Goal: Use online tool/utility: Utilize a website feature to perform a specific function

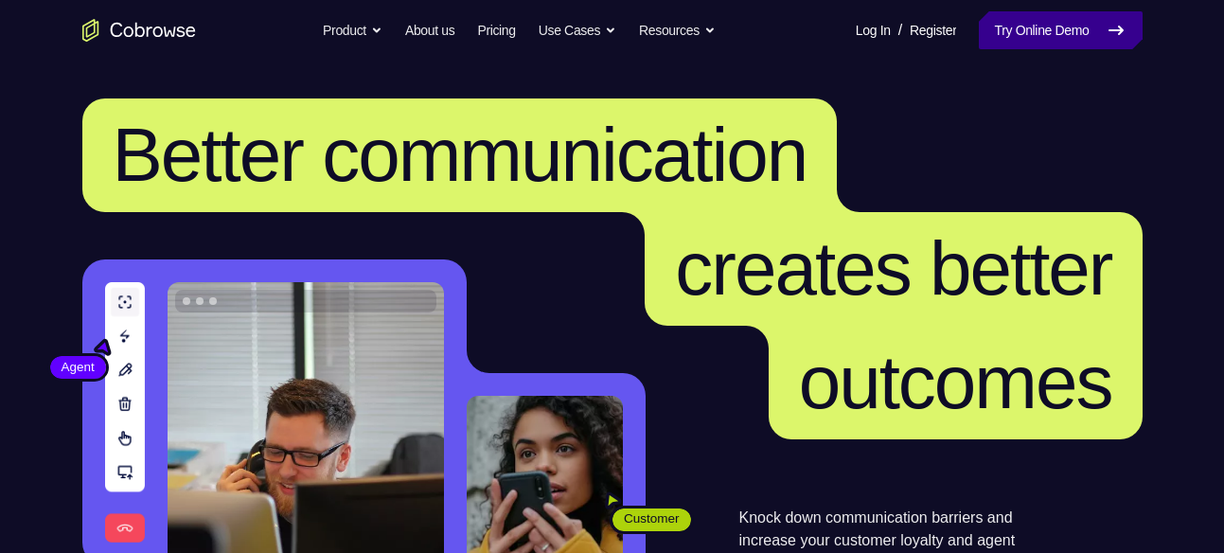
click at [1050, 28] on link "Try Online Demo" at bounding box center [1060, 30] width 163 height 38
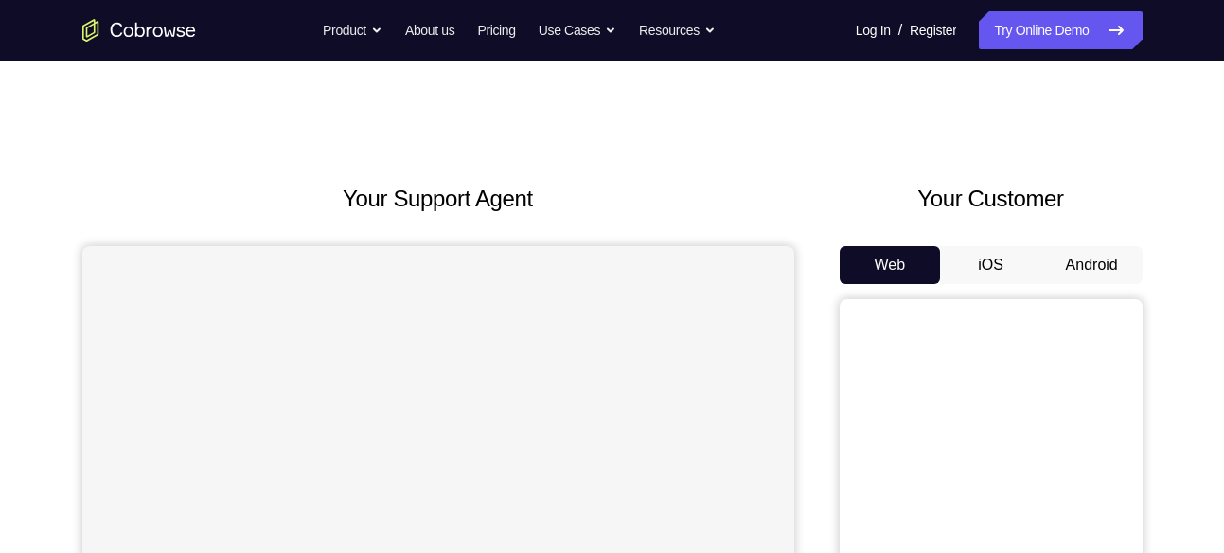
click at [1051, 258] on button "Android" at bounding box center [1092, 265] width 101 height 38
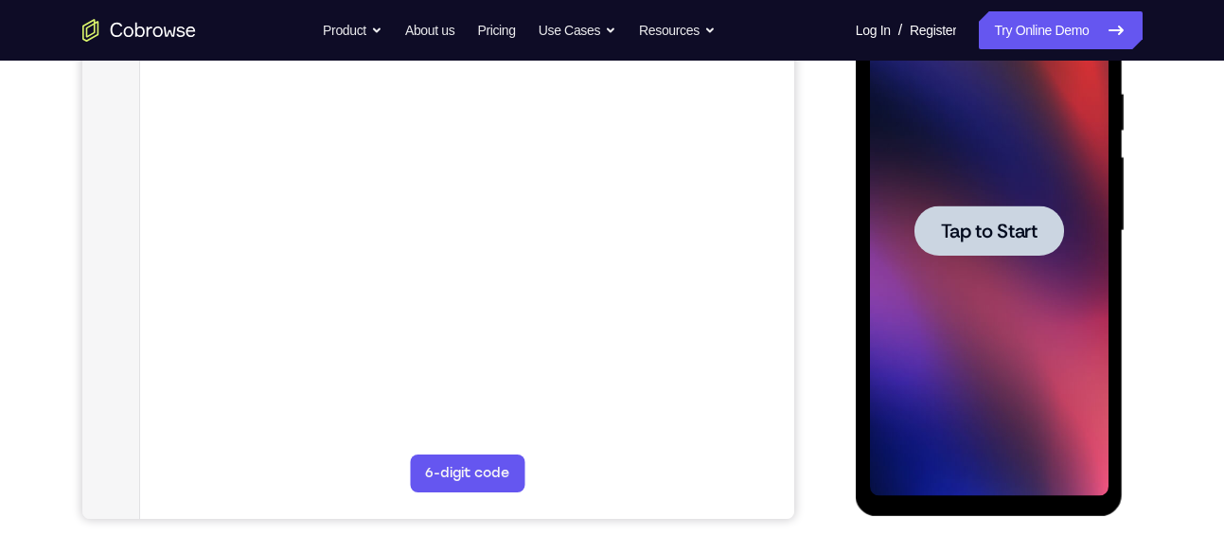
click at [997, 232] on span "Tap to Start" at bounding box center [989, 231] width 97 height 19
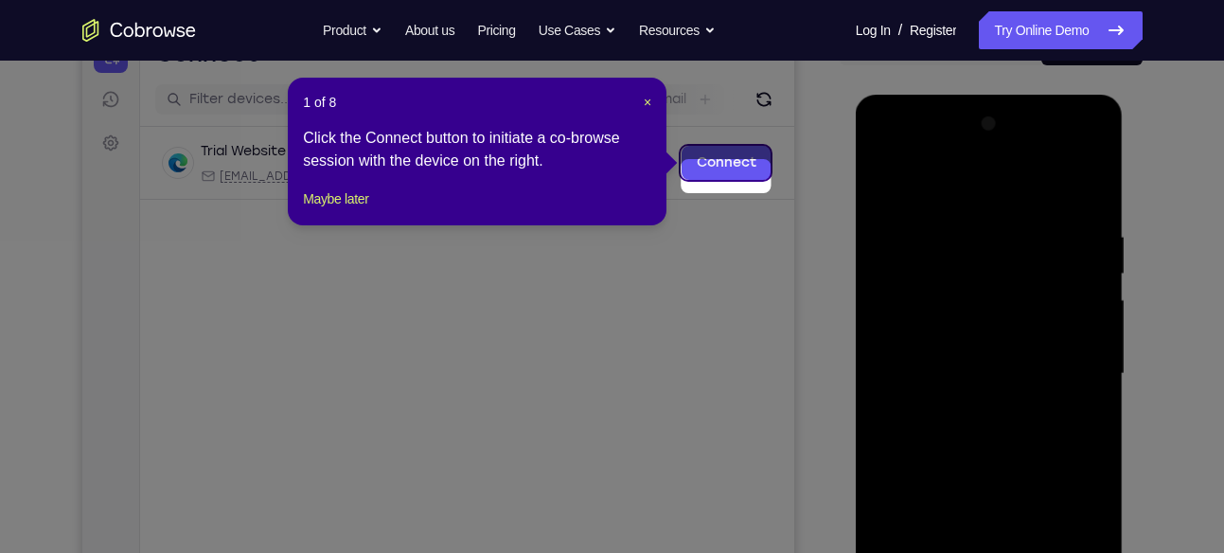
scroll to position [205, 0]
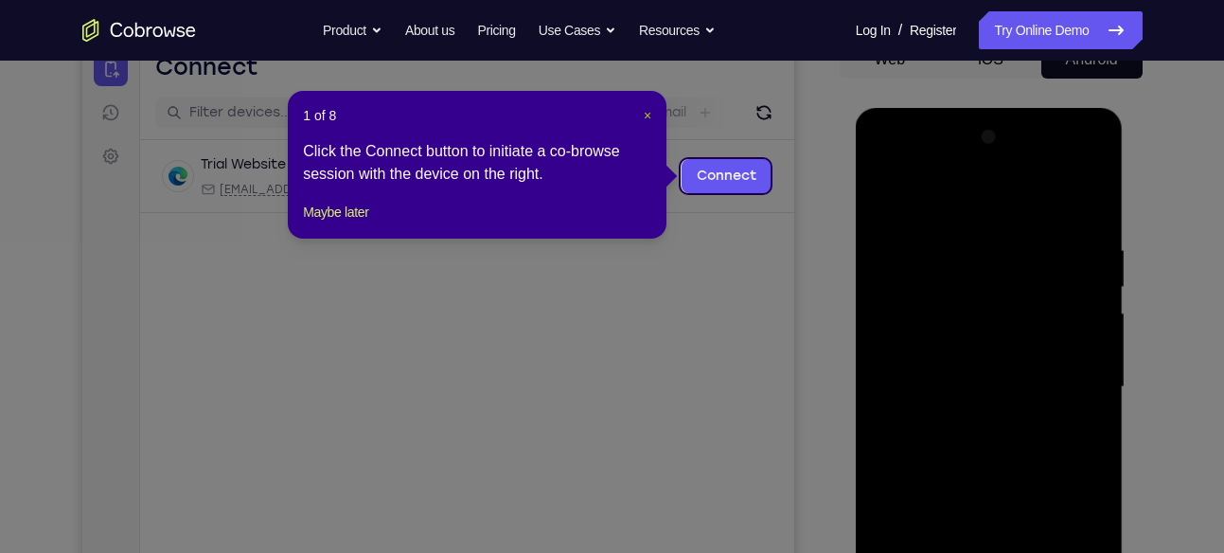
click at [648, 117] on span "×" at bounding box center [648, 115] width 8 height 15
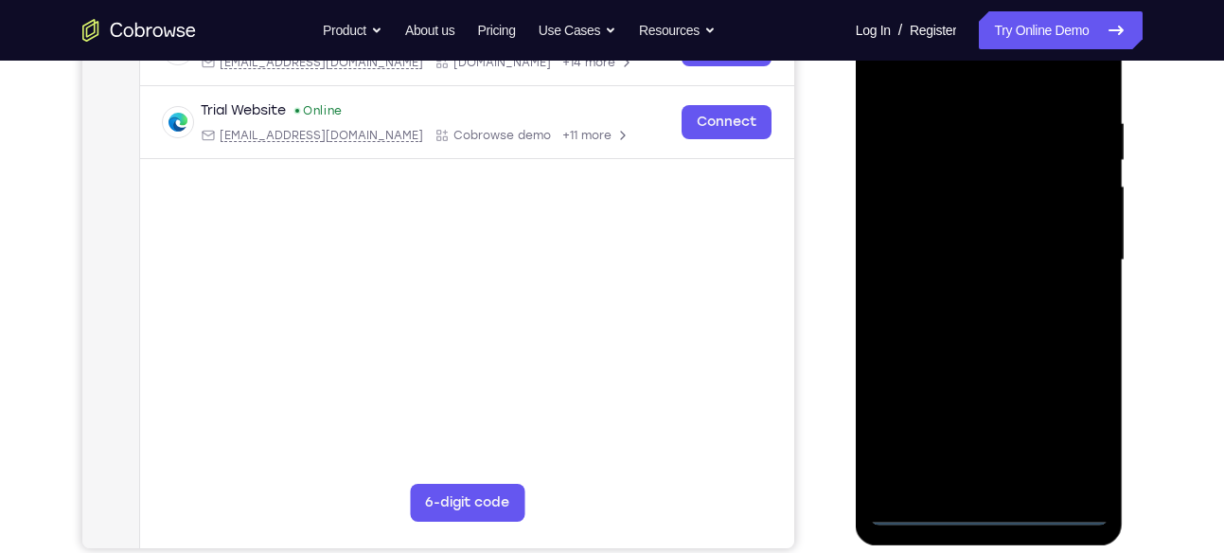
scroll to position [340, 0]
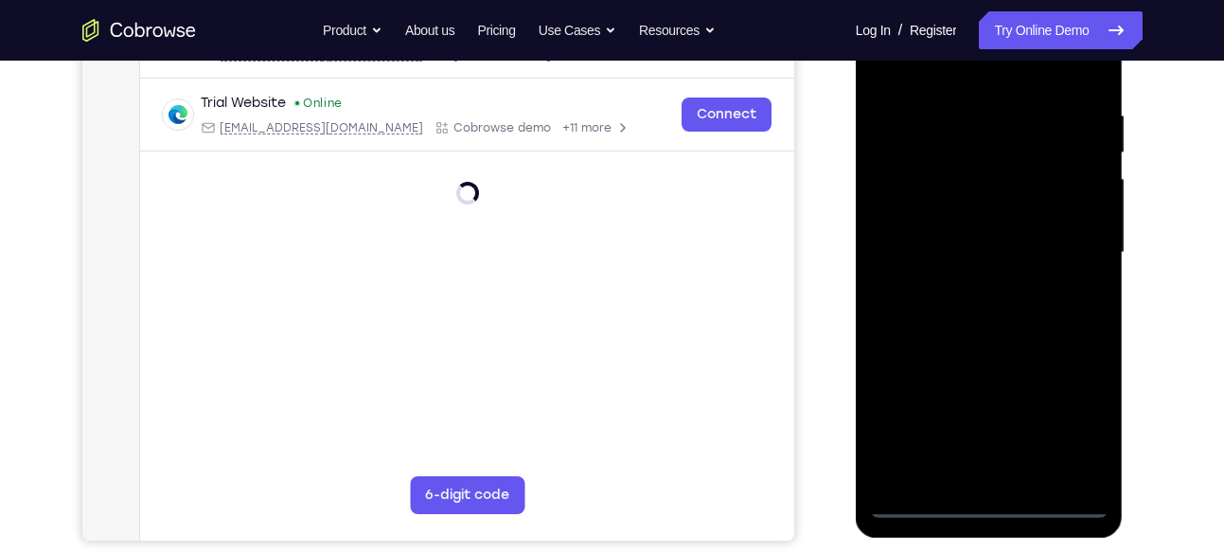
click at [989, 501] on div at bounding box center [989, 253] width 239 height 530
click at [1069, 416] on div at bounding box center [989, 253] width 239 height 530
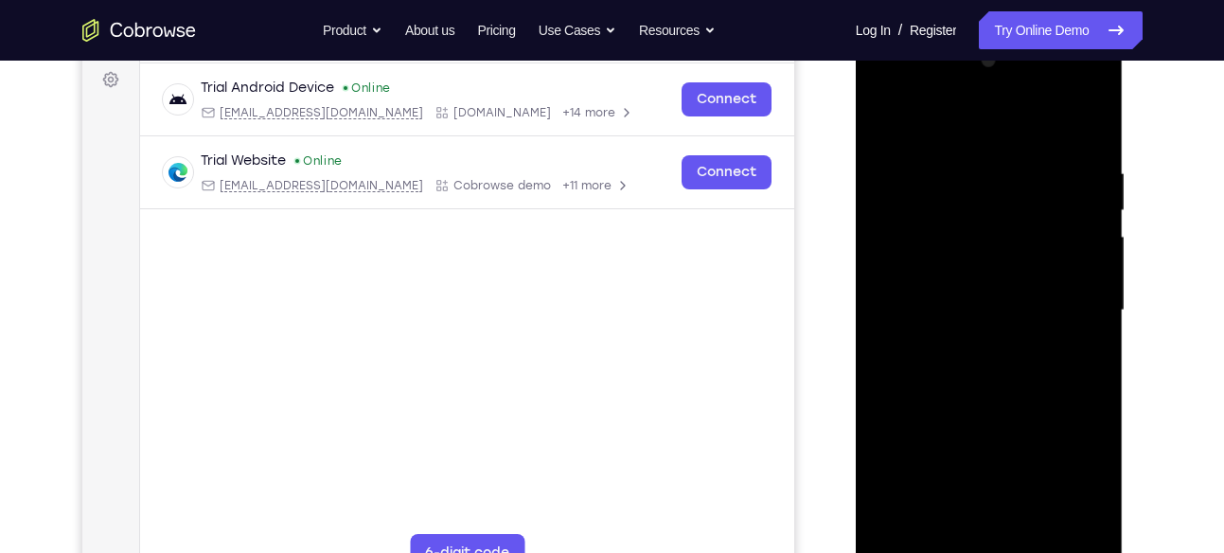
scroll to position [273, 0]
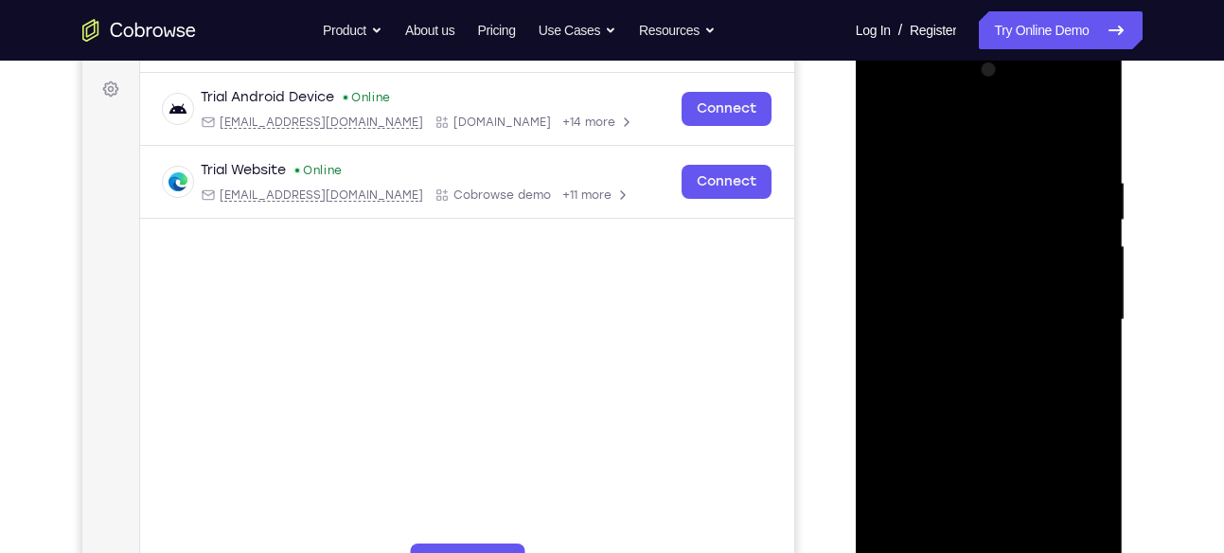
click at [988, 128] on div at bounding box center [989, 320] width 239 height 530
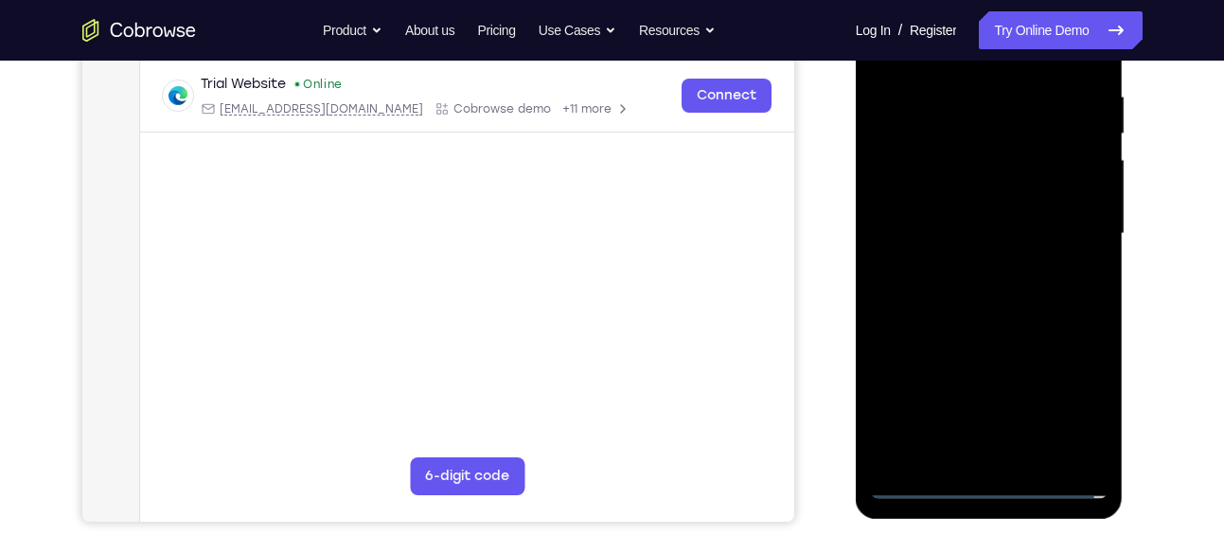
scroll to position [362, 0]
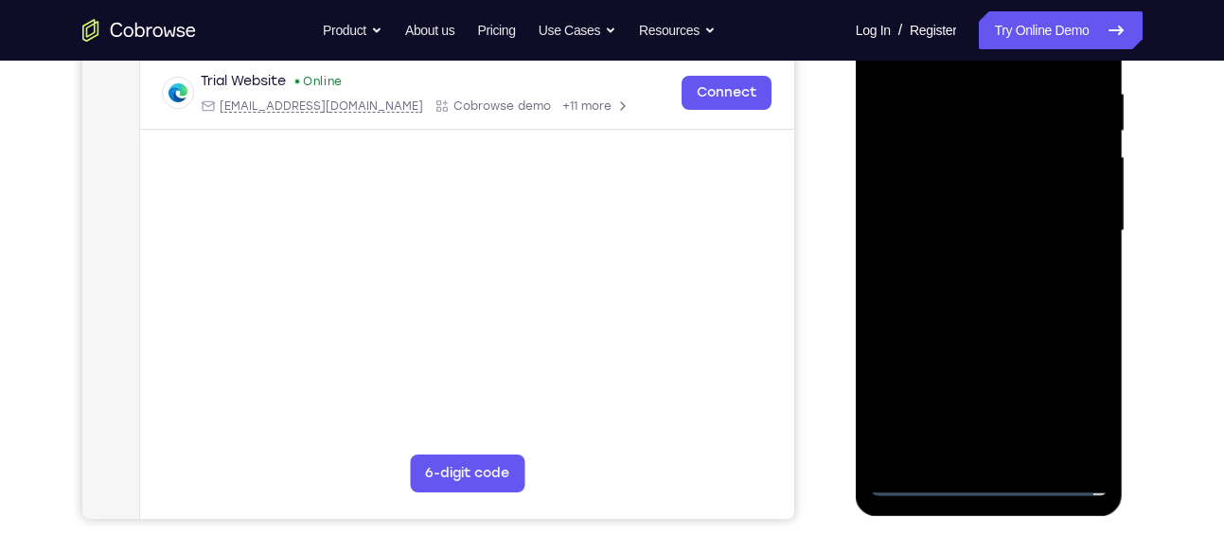
click at [914, 172] on div at bounding box center [989, 231] width 239 height 530
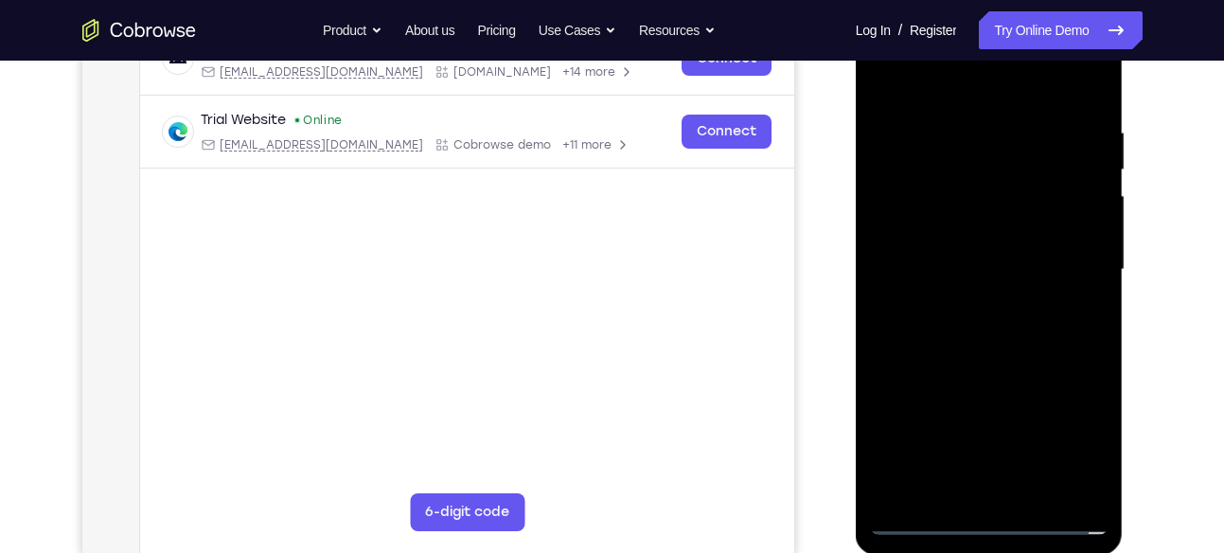
scroll to position [330, 0]
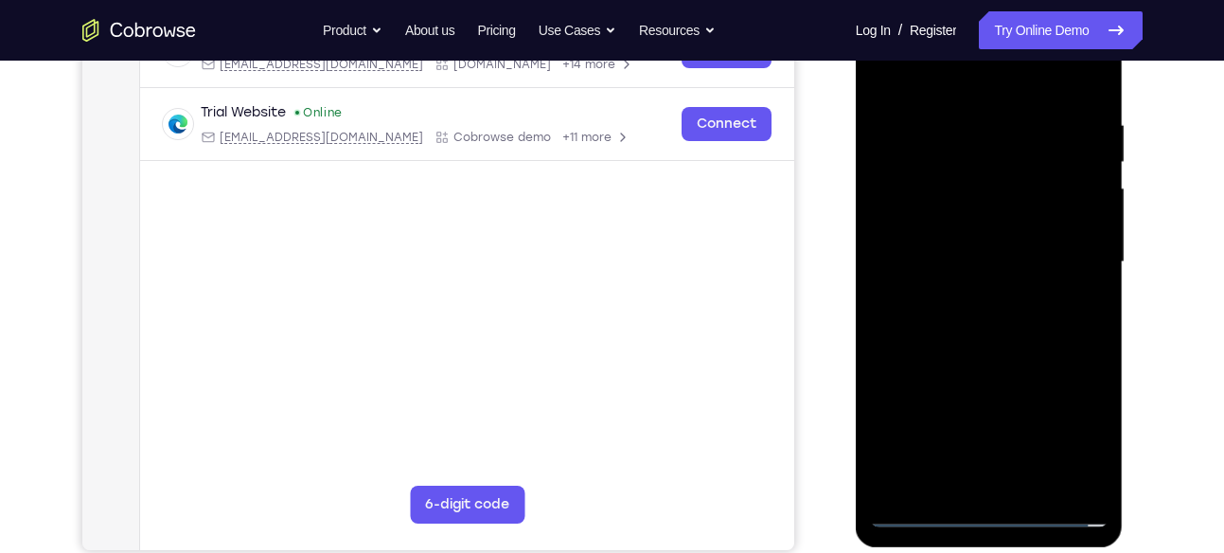
click at [965, 269] on div at bounding box center [989, 262] width 239 height 530
click at [953, 202] on div at bounding box center [989, 262] width 239 height 530
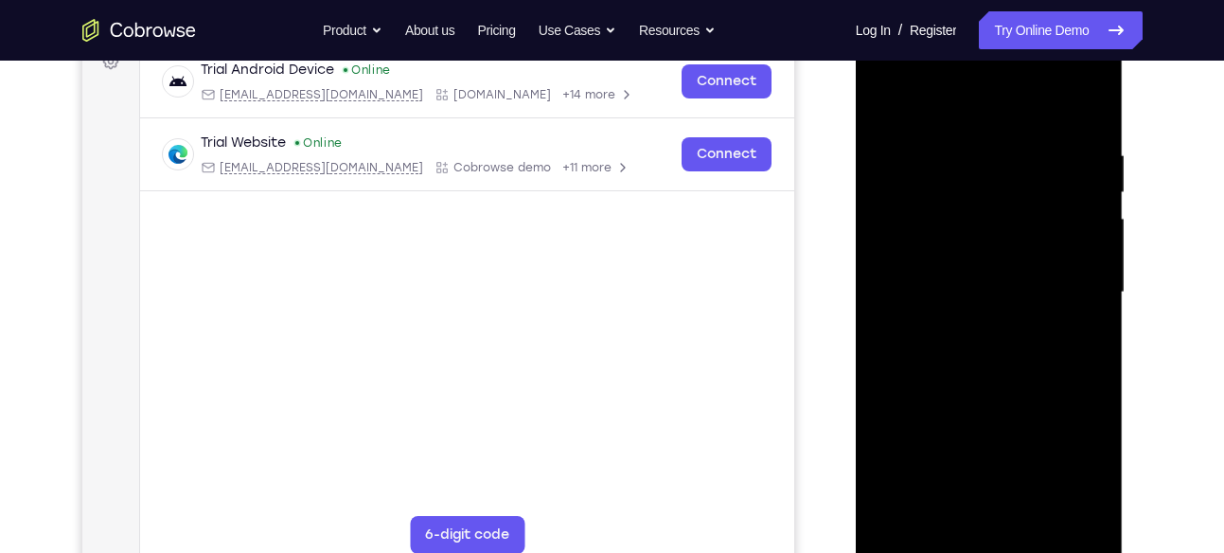
scroll to position [295, 0]
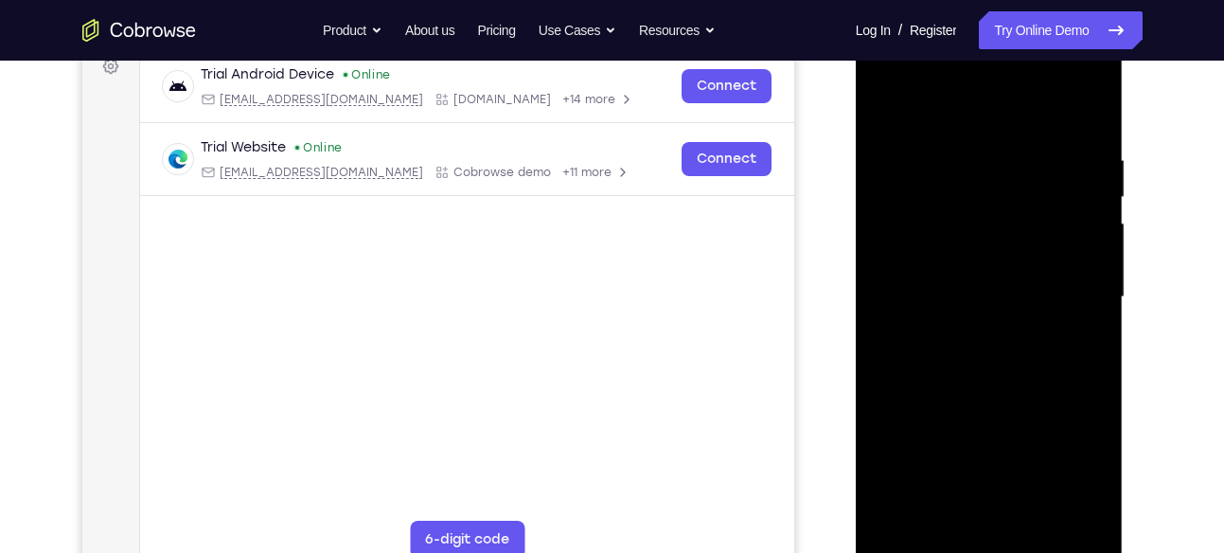
click at [956, 278] on div at bounding box center [989, 297] width 239 height 530
click at [966, 317] on div at bounding box center [989, 297] width 239 height 530
drag, startPoint x: 1000, startPoint y: 390, endPoint x: 996, endPoint y: 286, distance: 104.2
click at [996, 286] on div at bounding box center [989, 297] width 239 height 530
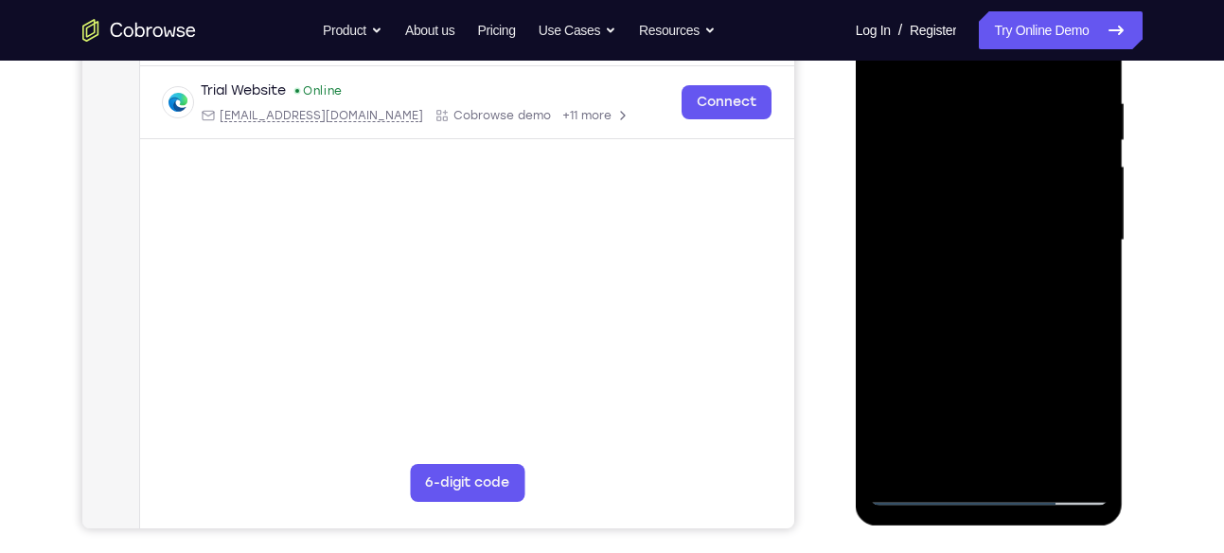
scroll to position [353, 0]
click at [980, 447] on div at bounding box center [989, 239] width 239 height 530
click at [983, 450] on div at bounding box center [989, 239] width 239 height 530
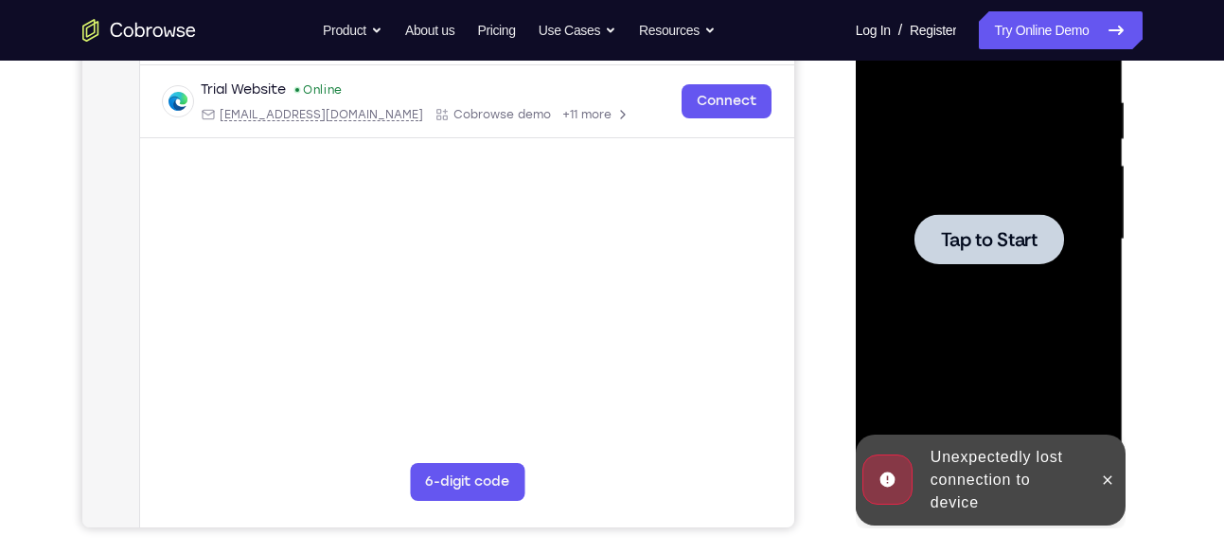
click at [975, 263] on div at bounding box center [989, 239] width 239 height 530
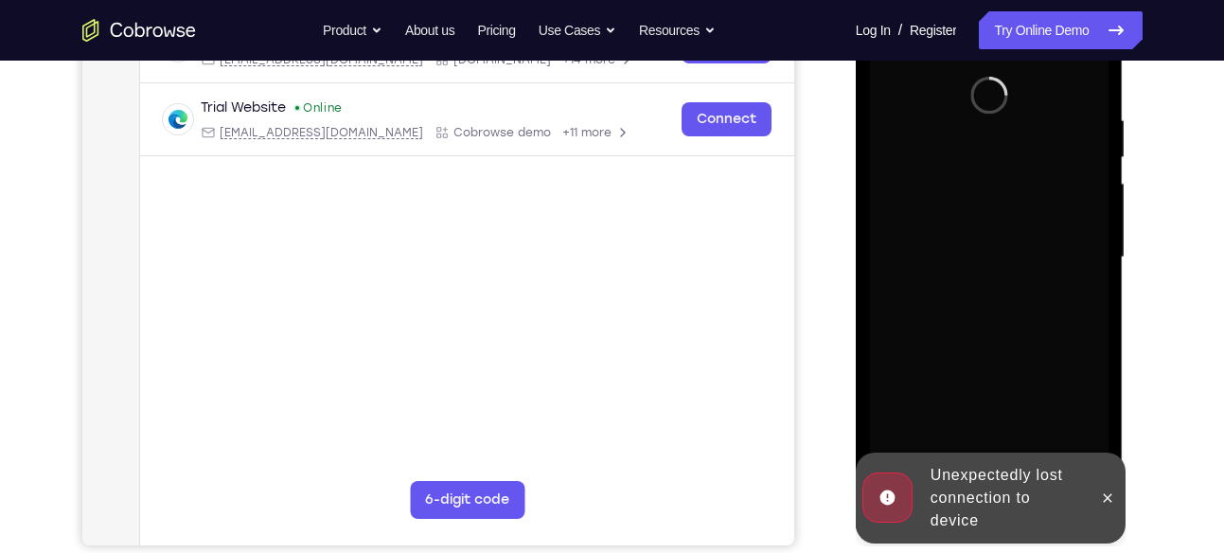
scroll to position [334, 0]
click at [1107, 497] on icon at bounding box center [1108, 498] width 9 height 9
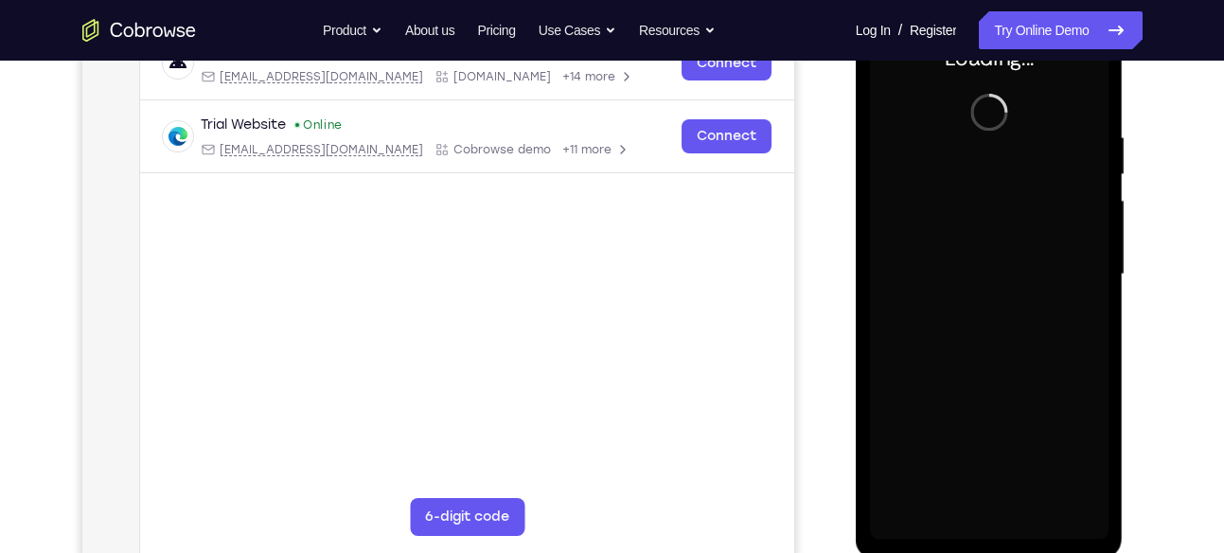
scroll to position [313, 0]
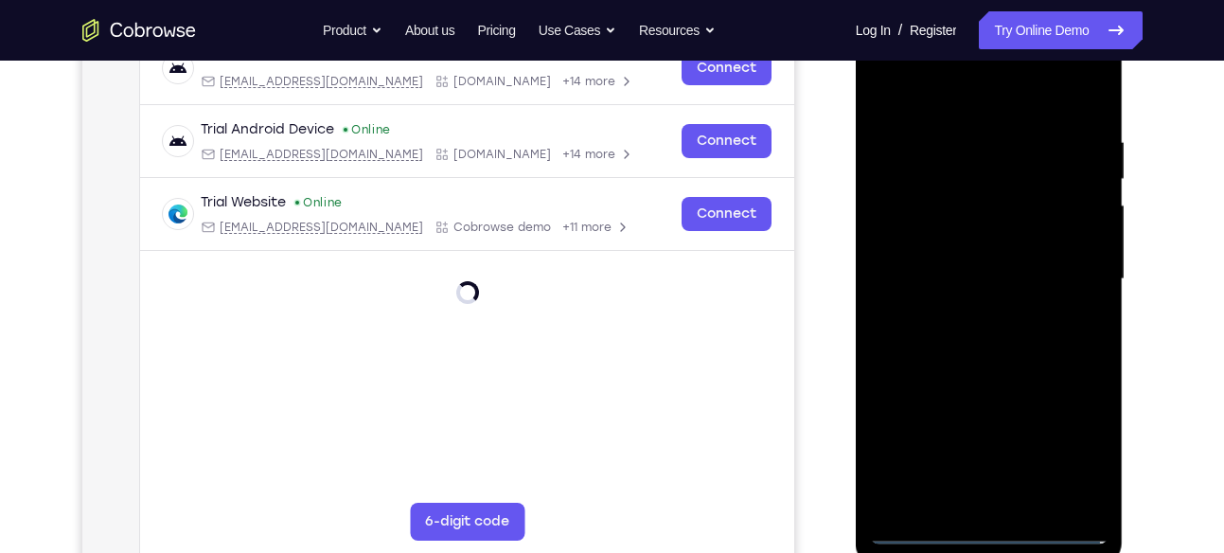
click at [991, 528] on div at bounding box center [989, 279] width 239 height 530
click at [1065, 436] on div at bounding box center [989, 279] width 239 height 530
click at [970, 98] on div at bounding box center [989, 279] width 239 height 530
click at [912, 223] on div at bounding box center [989, 279] width 239 height 530
click at [971, 287] on div at bounding box center [989, 279] width 239 height 530
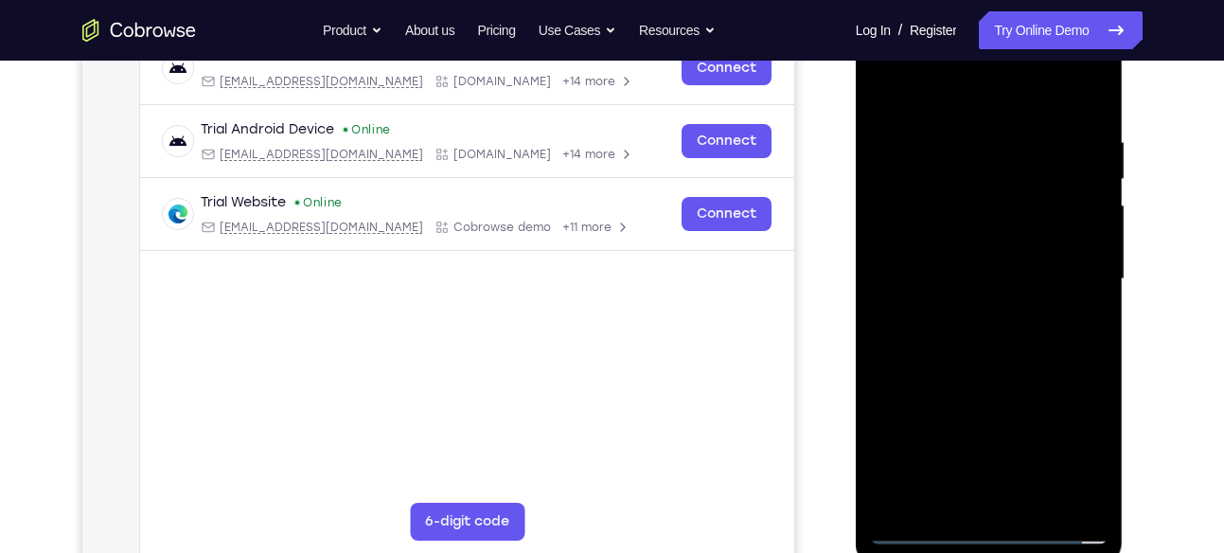
click at [955, 264] on div at bounding box center [989, 279] width 239 height 530
click at [952, 304] on div at bounding box center [989, 279] width 239 height 530
drag, startPoint x: 970, startPoint y: 378, endPoint x: 960, endPoint y: 212, distance: 166.0
click at [960, 212] on div at bounding box center [989, 279] width 239 height 530
click at [989, 488] on div at bounding box center [989, 279] width 239 height 530
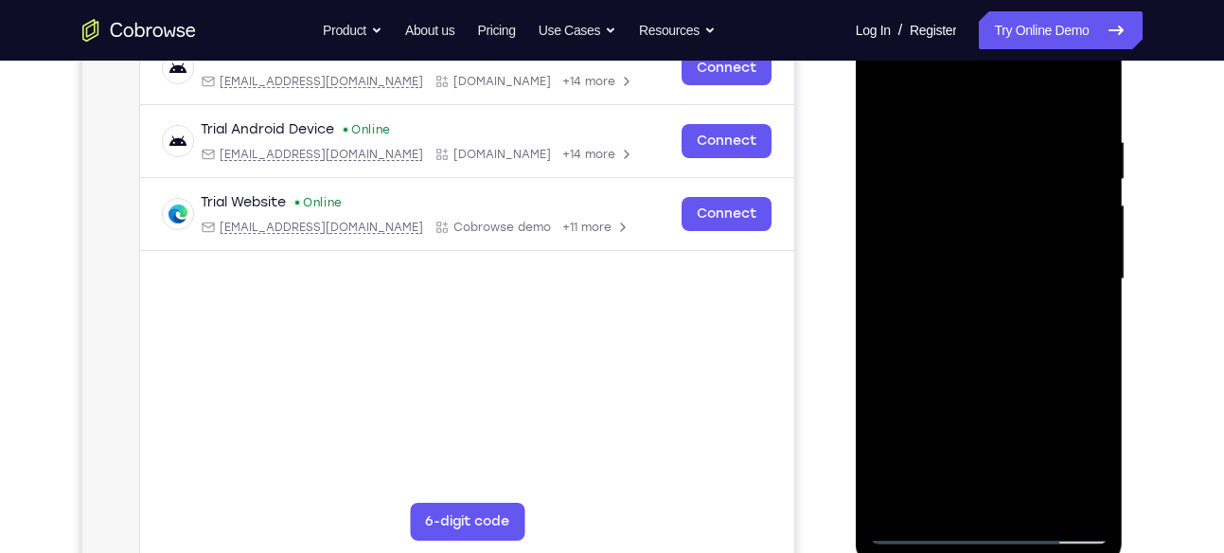
click at [1053, 109] on div at bounding box center [989, 279] width 239 height 530
click at [922, 529] on div at bounding box center [989, 279] width 239 height 530
drag, startPoint x: 987, startPoint y: 358, endPoint x: 980, endPoint y: 225, distance: 132.7
click at [980, 225] on div at bounding box center [989, 279] width 239 height 530
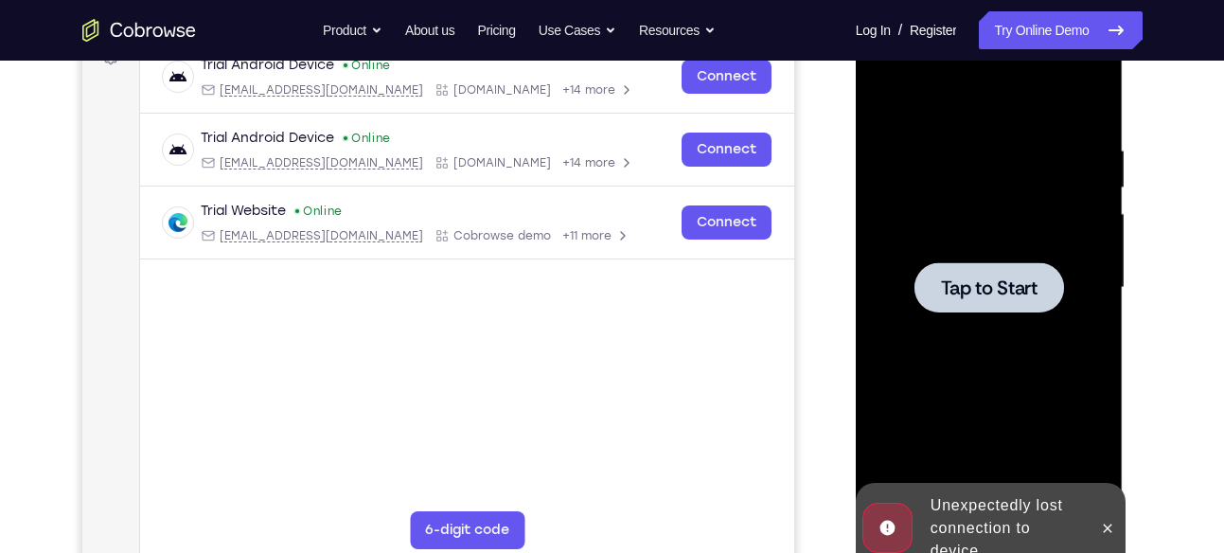
click at [990, 278] on span "Tap to Start" at bounding box center [989, 287] width 97 height 19
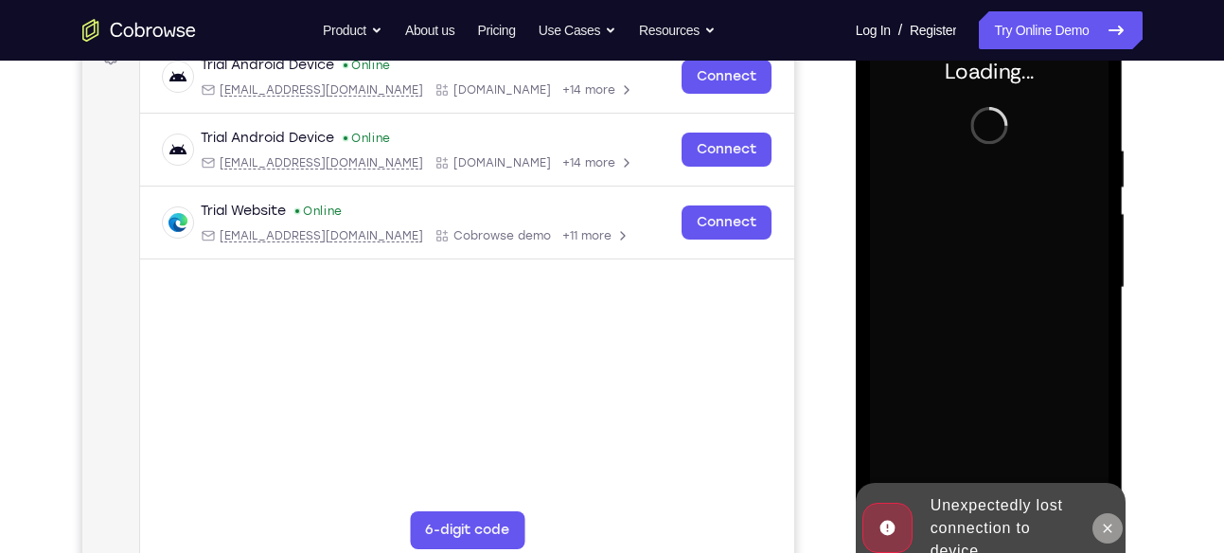
click at [1107, 521] on icon at bounding box center [1107, 528] width 15 height 15
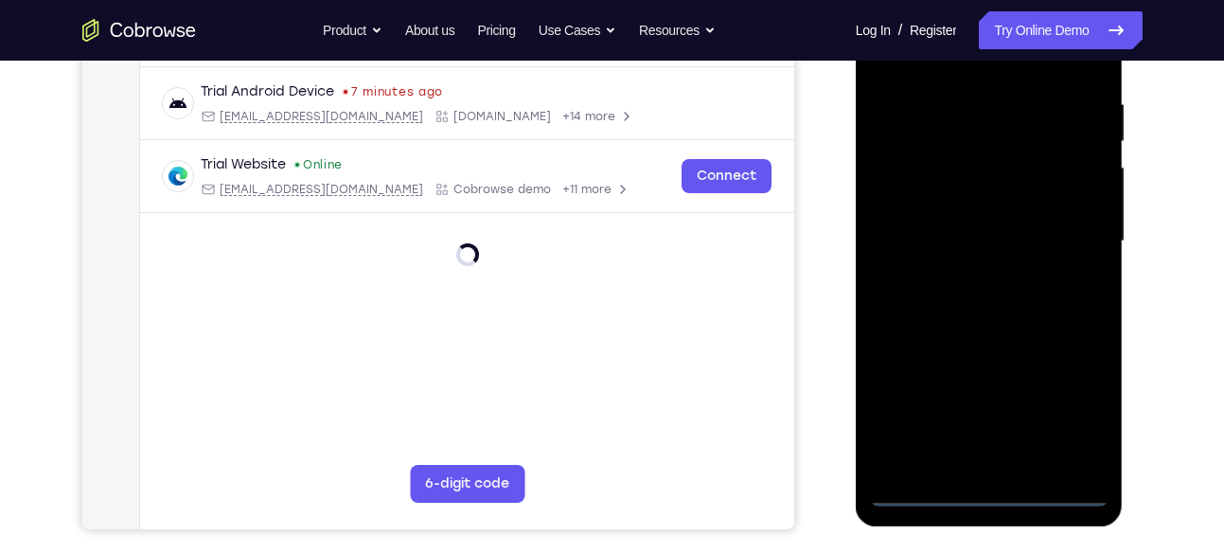
scroll to position [357, 0]
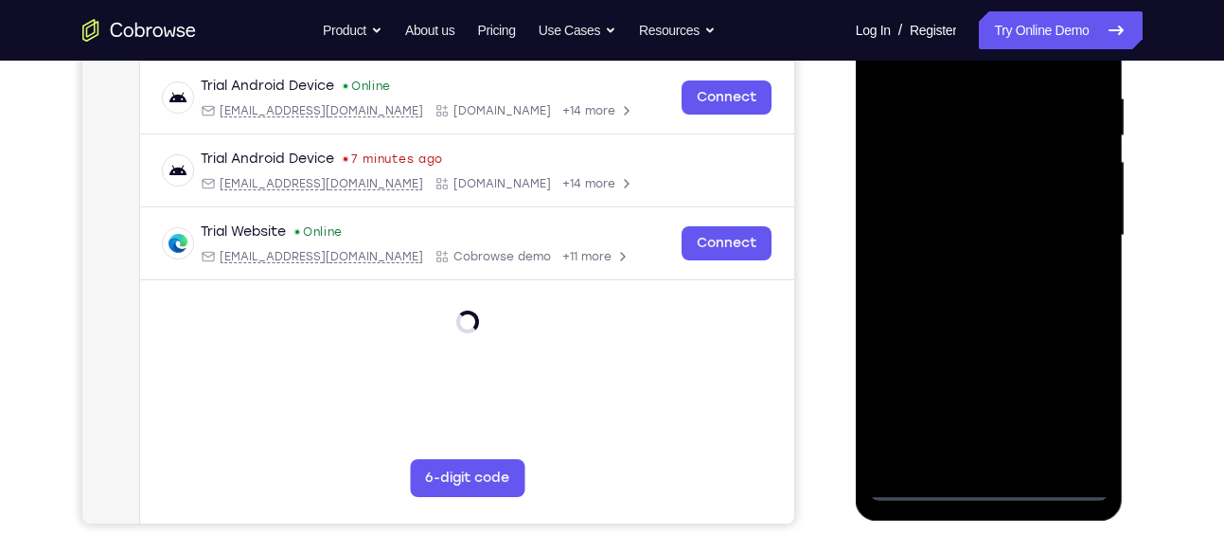
click at [989, 490] on div at bounding box center [989, 236] width 239 height 530
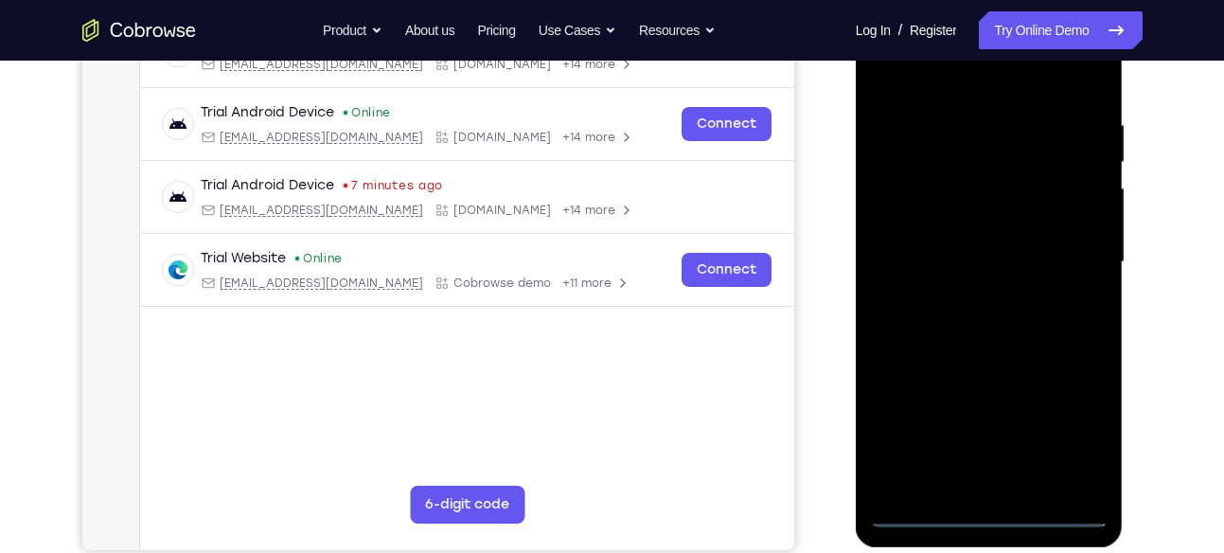
scroll to position [330, 0]
click at [1074, 423] on div at bounding box center [989, 263] width 239 height 530
click at [967, 84] on div at bounding box center [989, 263] width 239 height 530
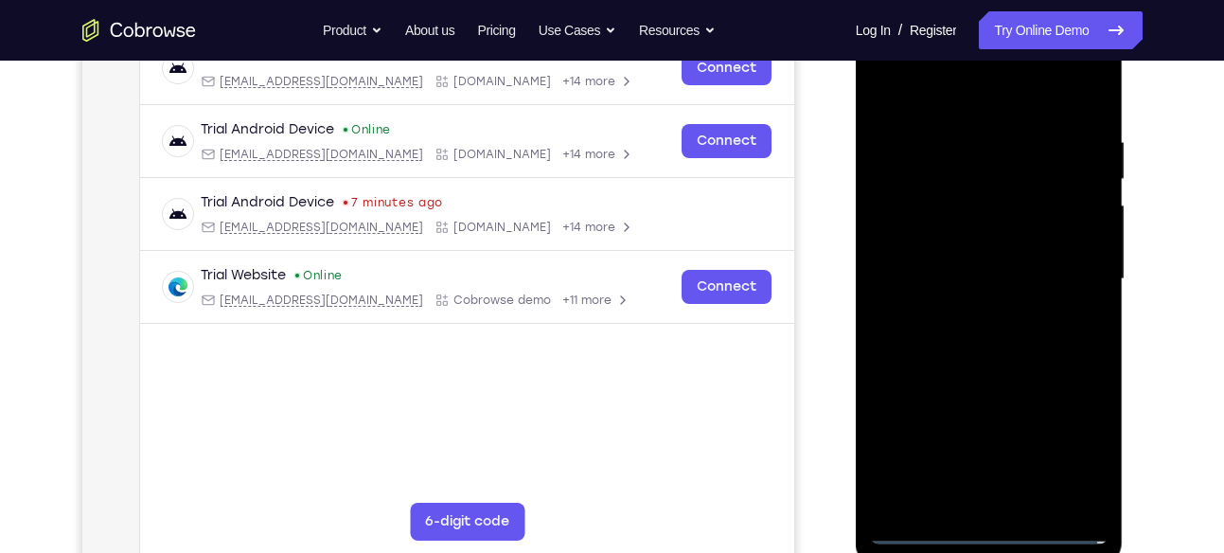
scroll to position [312, 0]
click at [902, 223] on div at bounding box center [989, 280] width 239 height 530
click at [991, 497] on div at bounding box center [989, 280] width 239 height 530
click at [949, 263] on div at bounding box center [989, 280] width 239 height 530
click at [948, 251] on div at bounding box center [989, 280] width 239 height 530
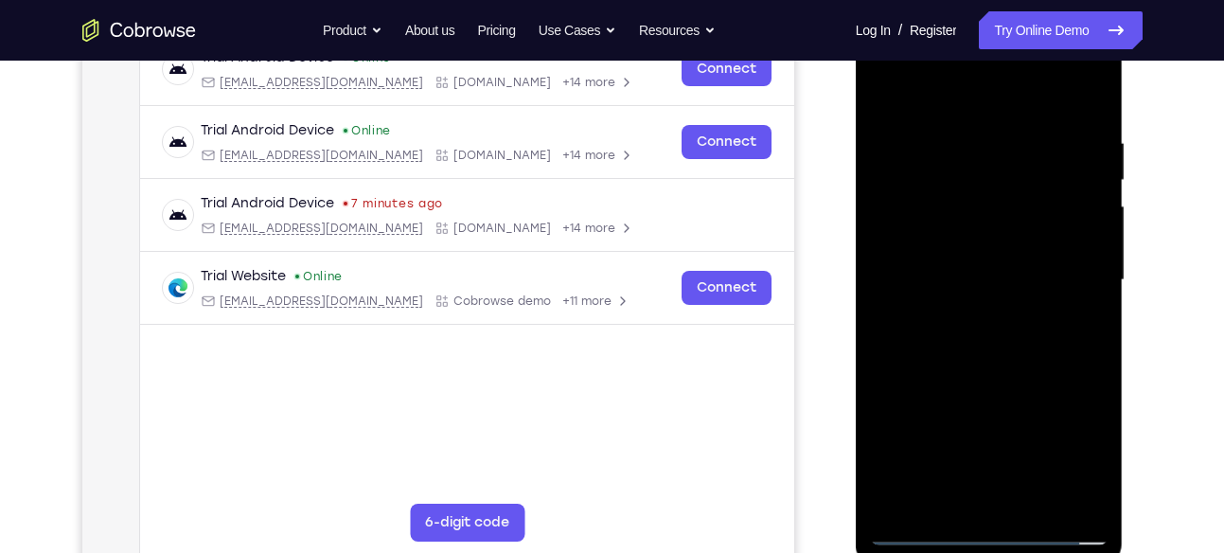
click at [948, 286] on div at bounding box center [989, 280] width 239 height 530
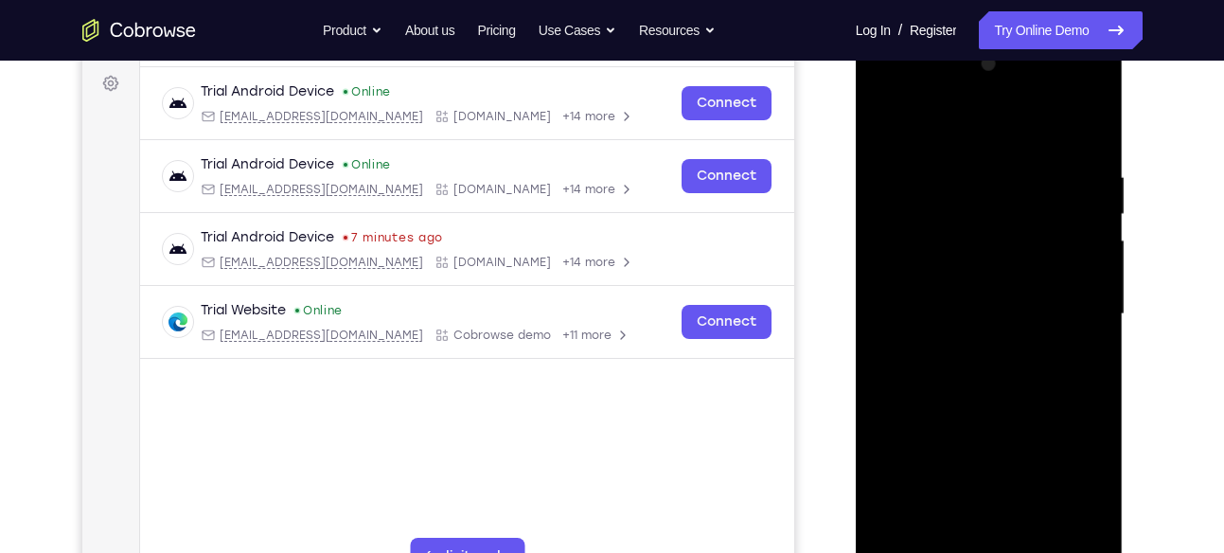
scroll to position [277, 0]
click at [885, 90] on div at bounding box center [989, 315] width 239 height 530
click at [914, 308] on div at bounding box center [989, 315] width 239 height 530
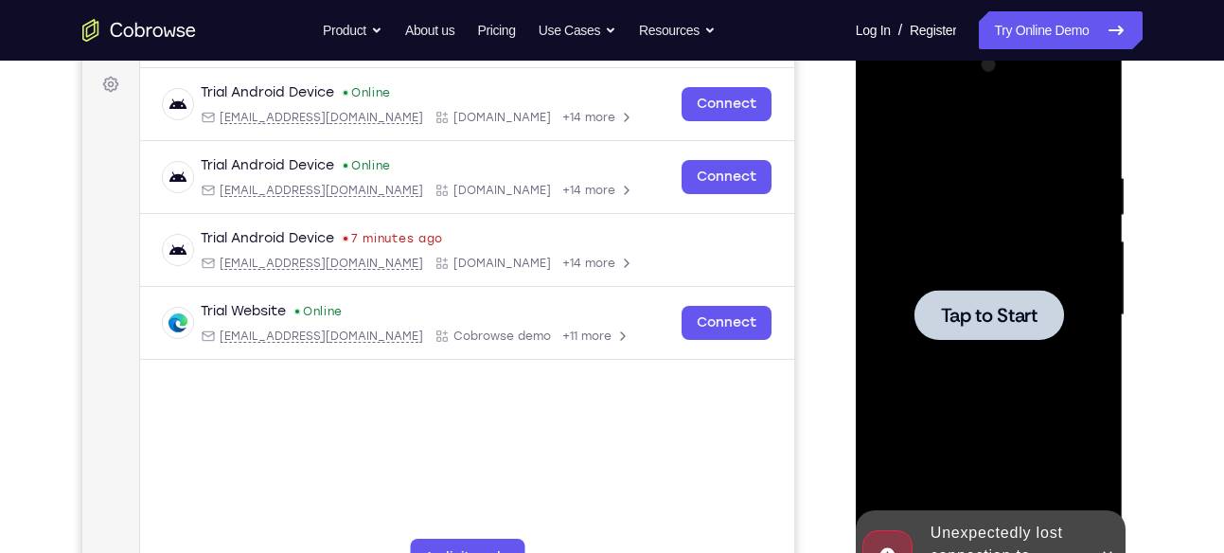
click at [961, 334] on div at bounding box center [990, 315] width 150 height 50
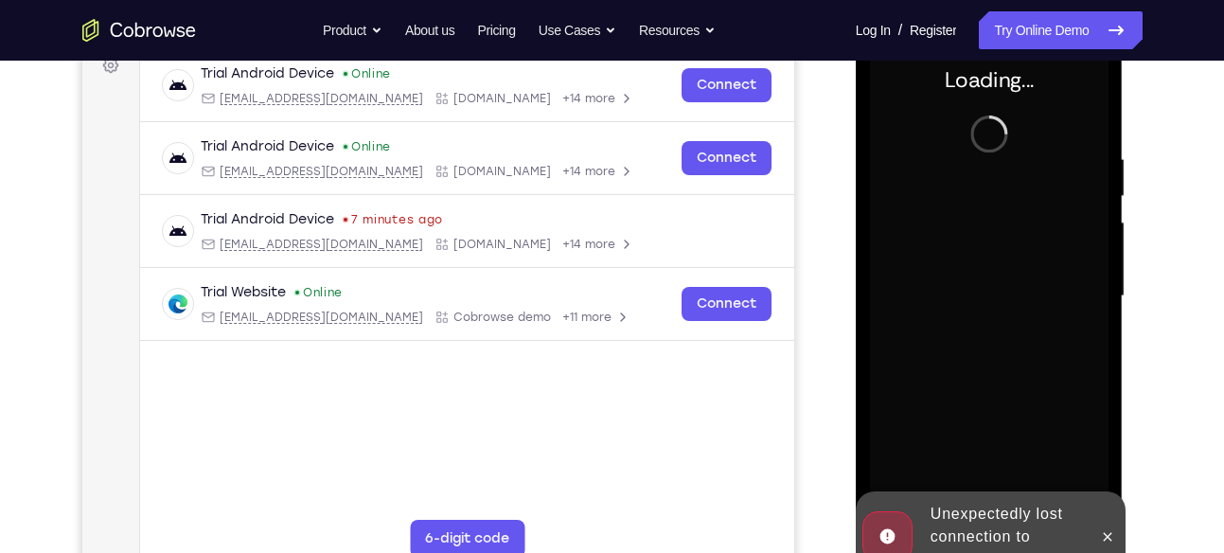
scroll to position [301, 0]
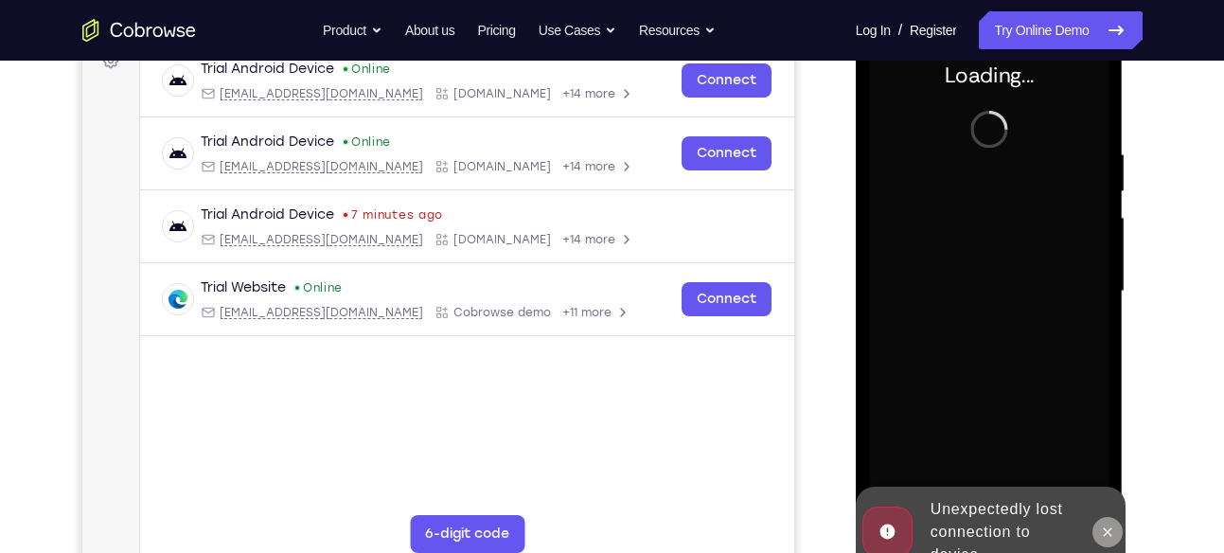
click at [1113, 535] on icon at bounding box center [1107, 532] width 15 height 15
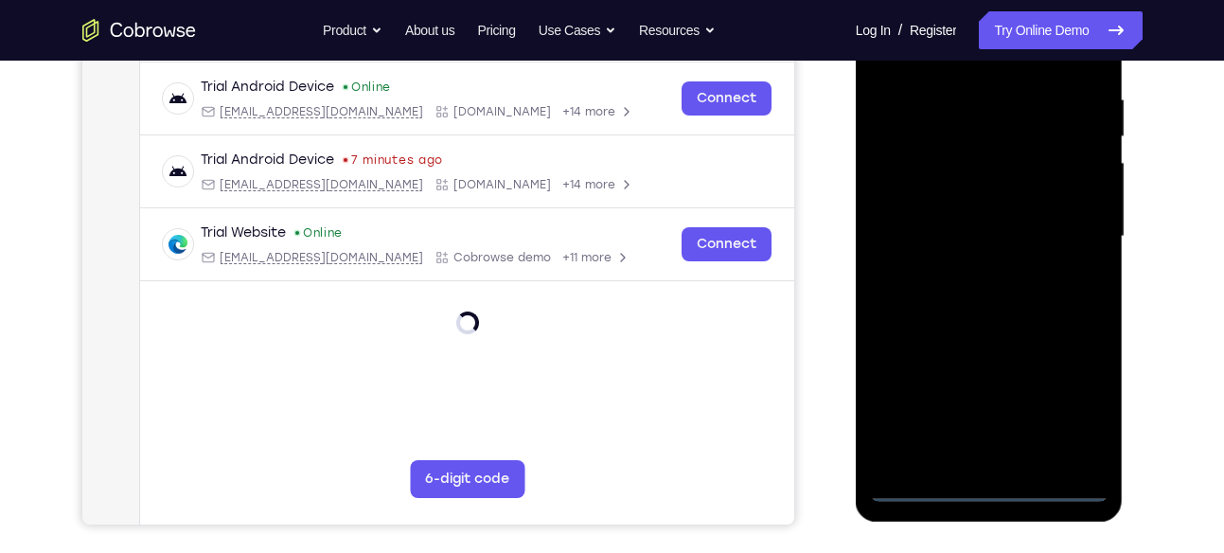
scroll to position [358, 0]
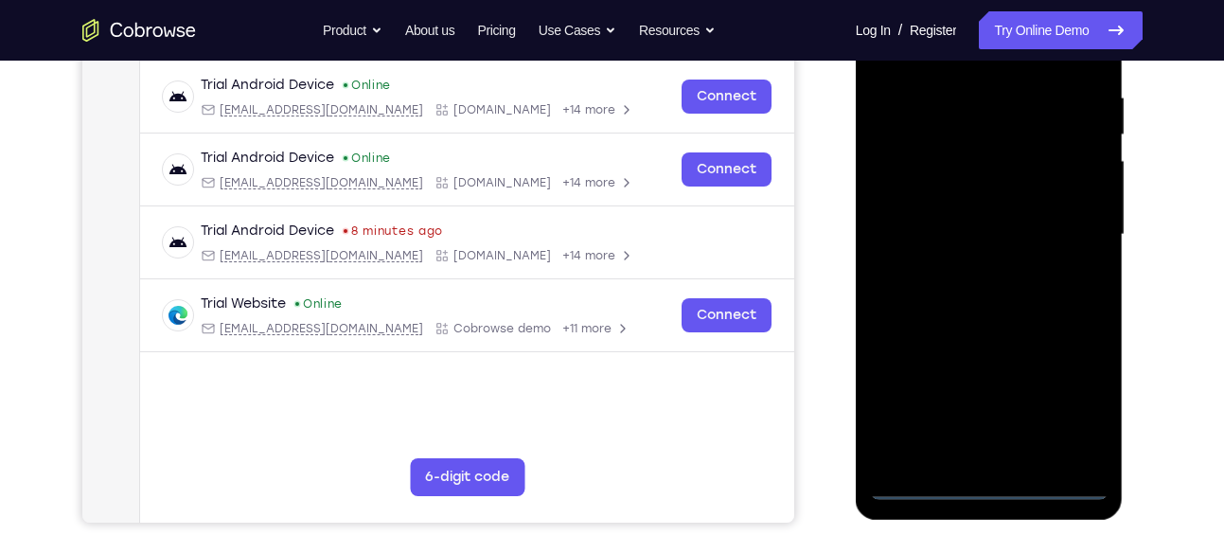
click at [989, 485] on div at bounding box center [989, 235] width 239 height 530
click at [1068, 403] on div at bounding box center [989, 235] width 239 height 530
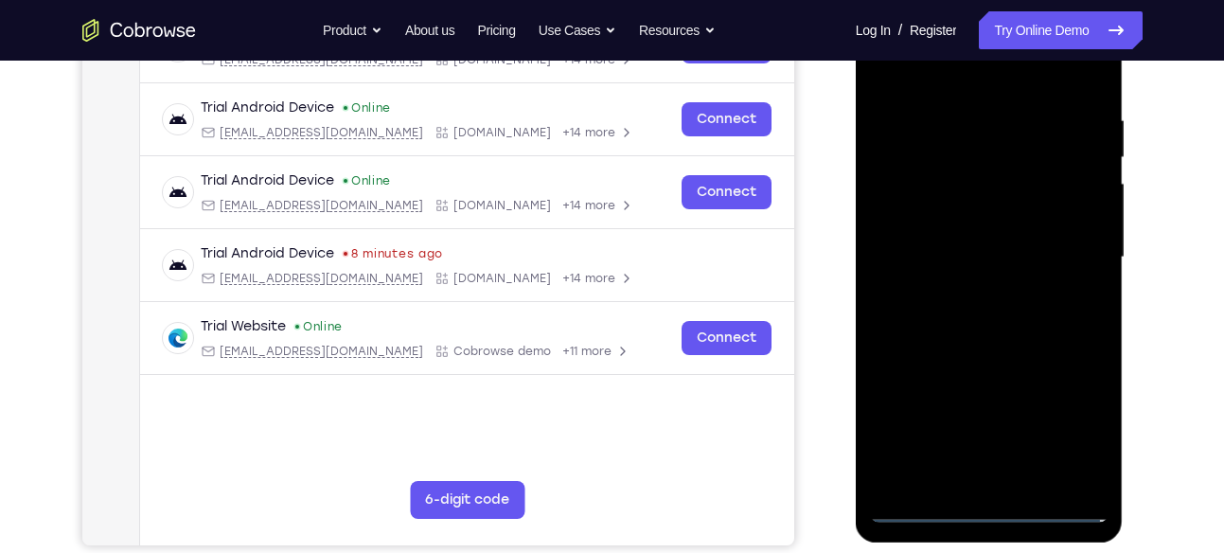
scroll to position [329, 0]
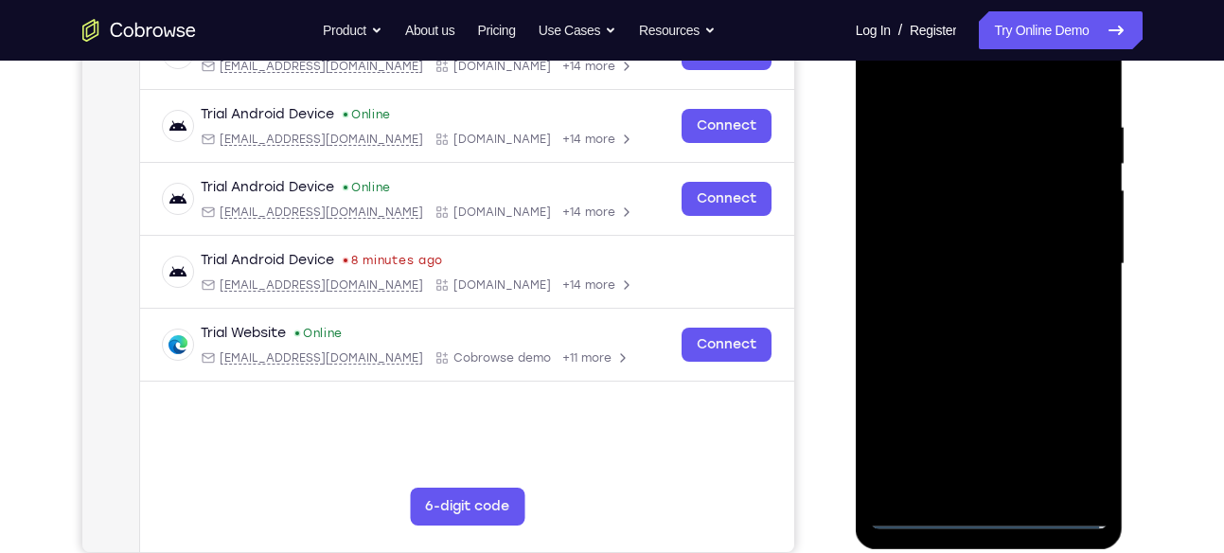
click at [930, 76] on div at bounding box center [989, 264] width 239 height 530
click at [900, 192] on div at bounding box center [989, 264] width 239 height 530
click at [972, 264] on div at bounding box center [989, 264] width 239 height 530
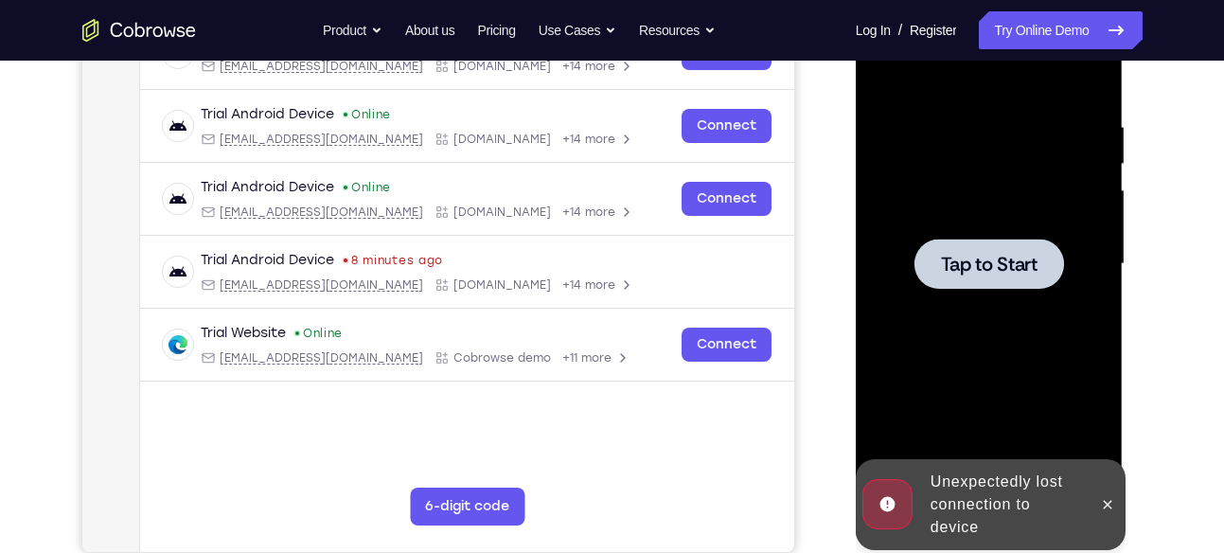
click at [968, 272] on span "Tap to Start" at bounding box center [989, 264] width 97 height 19
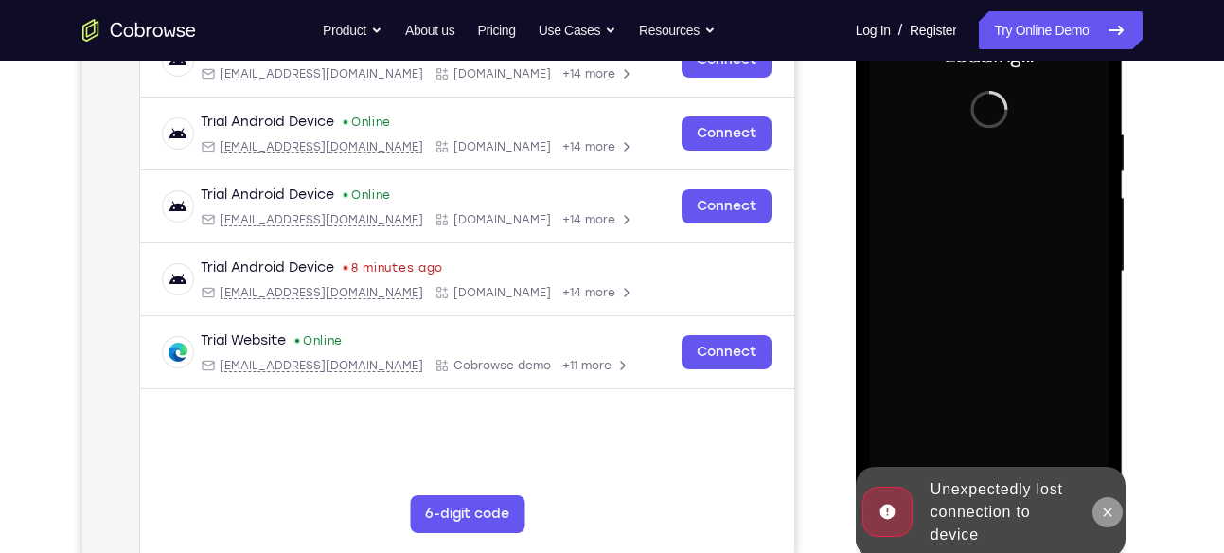
scroll to position [327, 0]
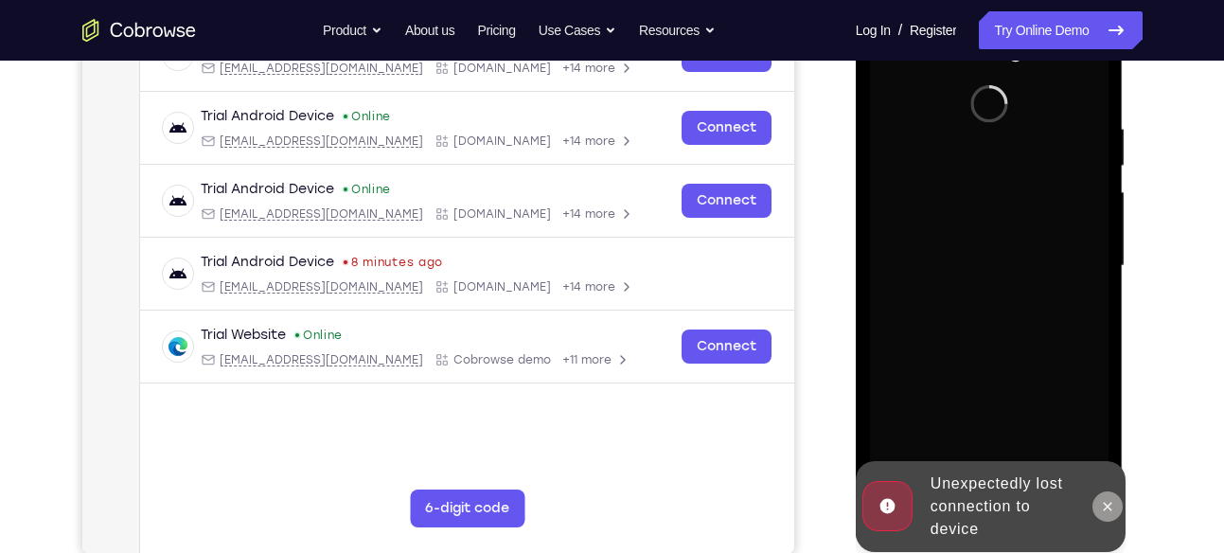
click at [1104, 505] on icon at bounding box center [1107, 506] width 15 height 15
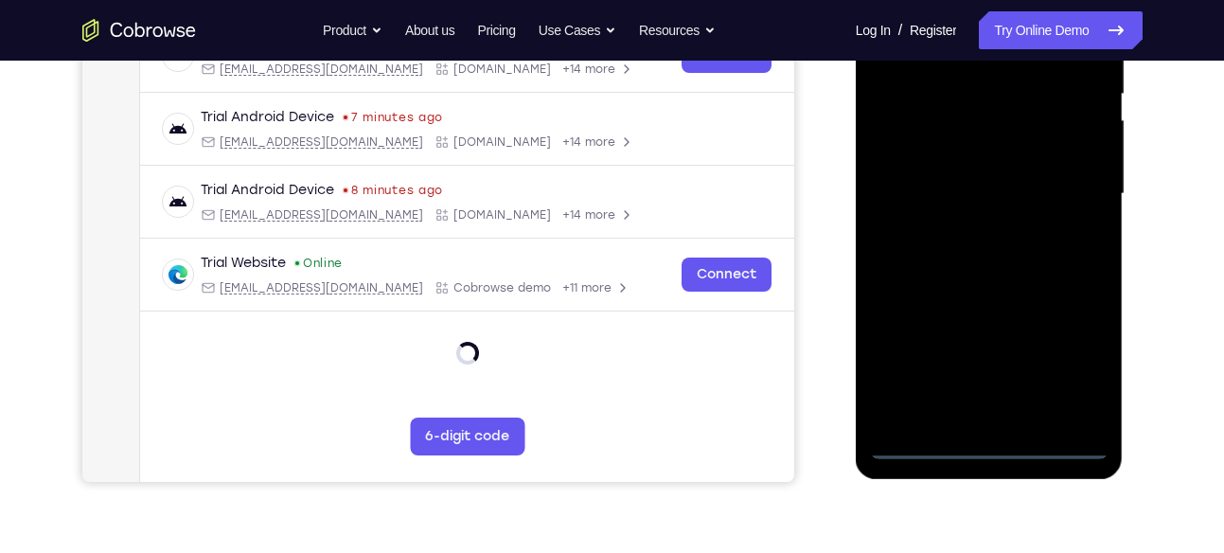
scroll to position [400, 0]
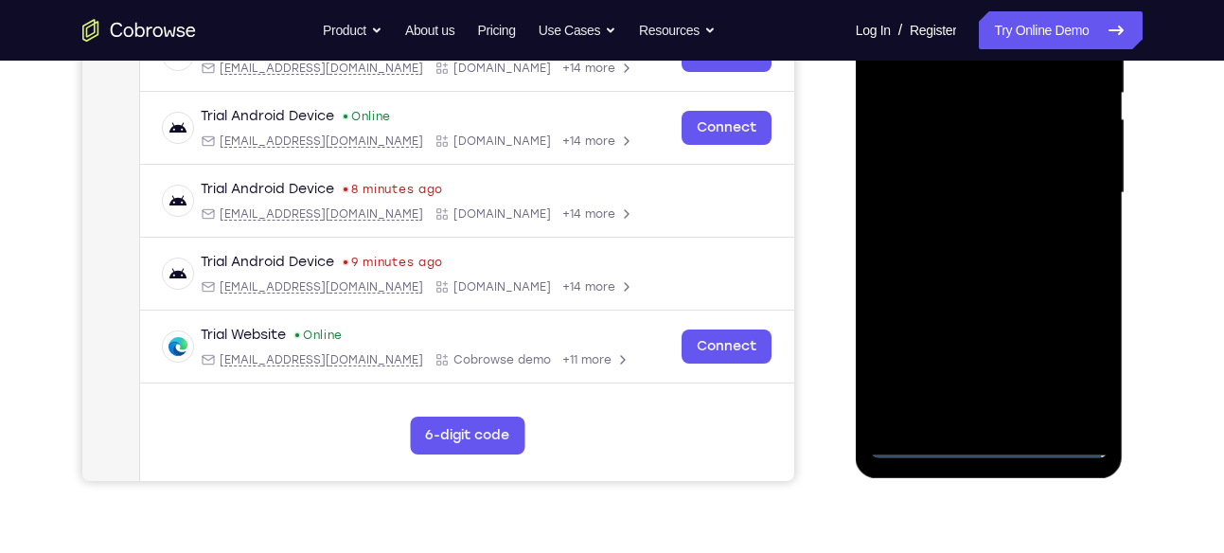
click at [991, 442] on div at bounding box center [989, 193] width 239 height 530
click at [1067, 357] on div at bounding box center [989, 193] width 239 height 530
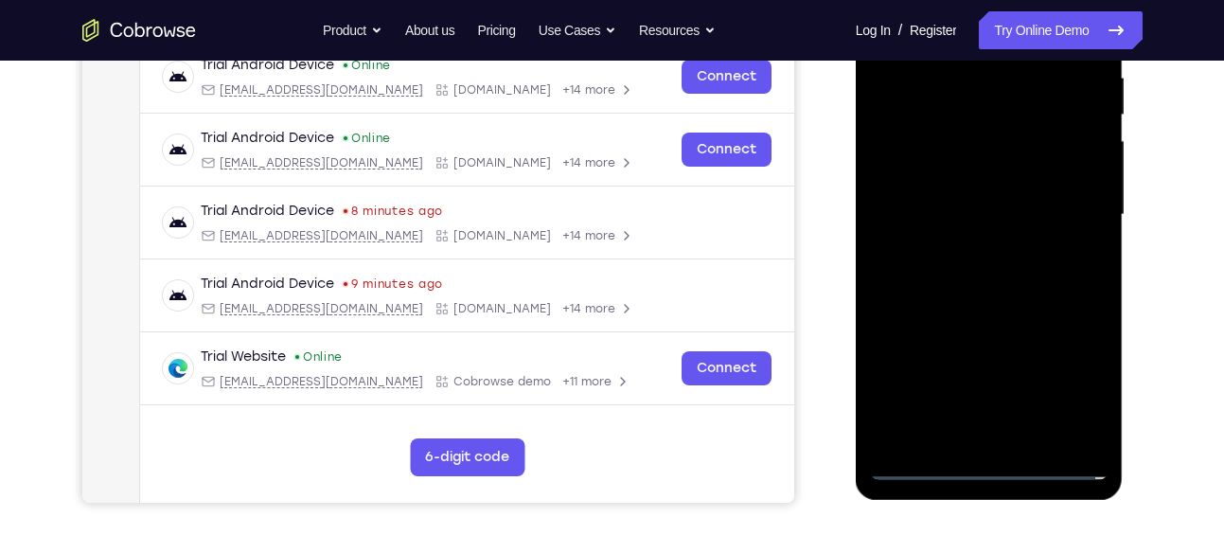
scroll to position [384, 0]
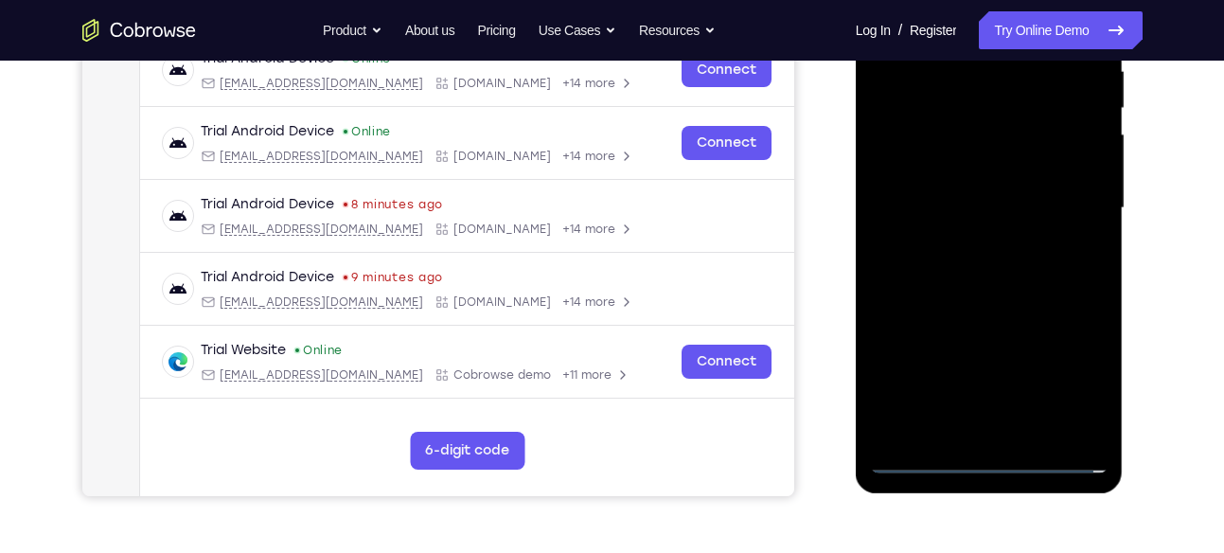
drag, startPoint x: 1072, startPoint y: 372, endPoint x: 1032, endPoint y: 398, distance: 47.3
click at [1032, 398] on div at bounding box center [989, 208] width 239 height 530
click at [987, 461] on div at bounding box center [989, 208] width 239 height 530
click at [988, 456] on div at bounding box center [989, 208] width 239 height 530
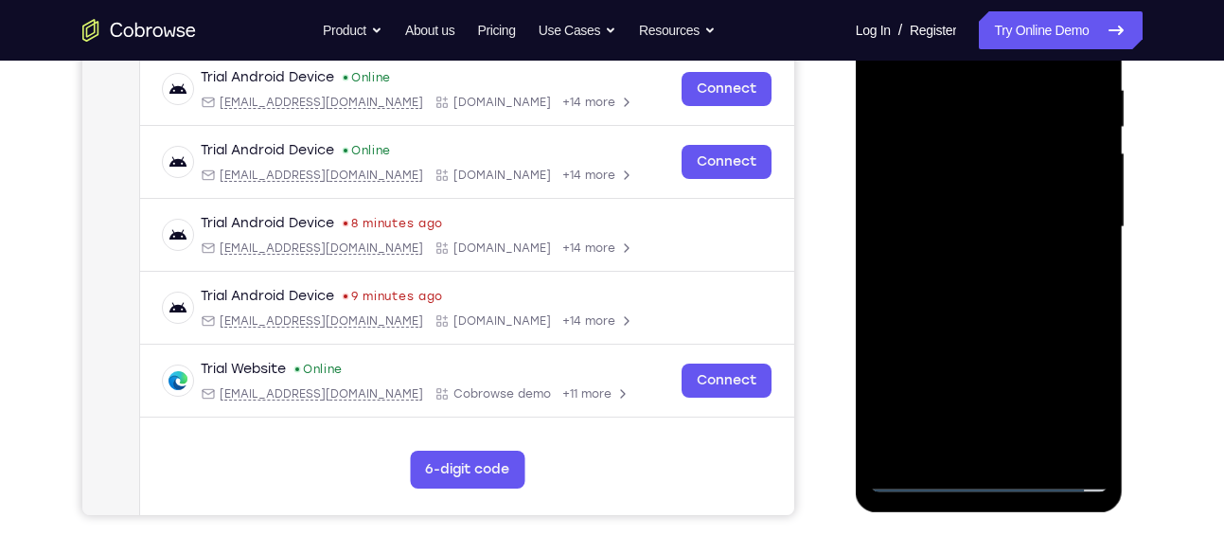
scroll to position [324, 0]
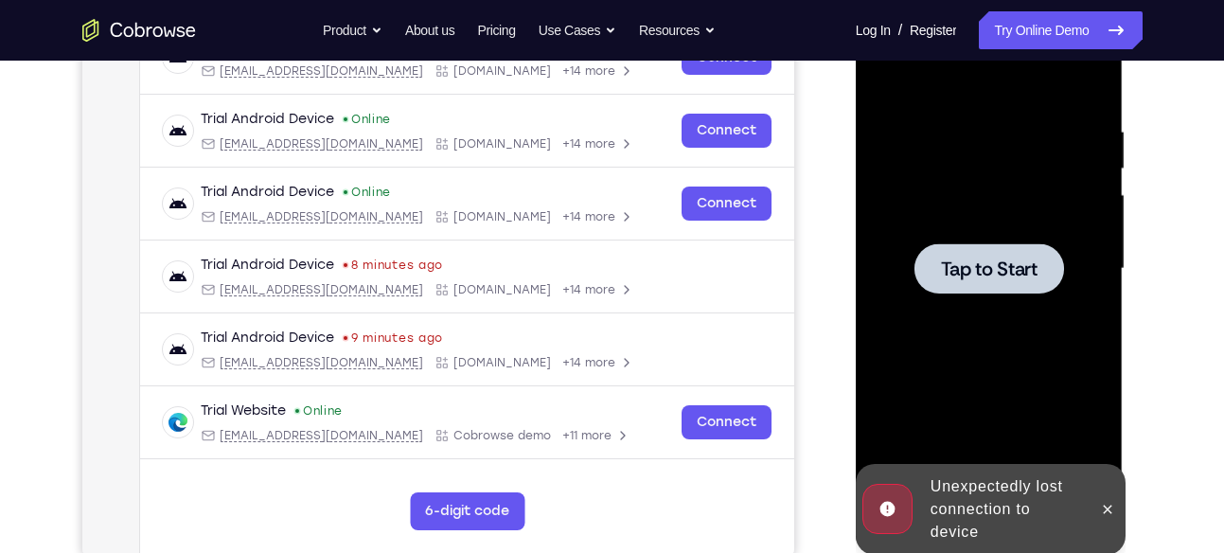
click at [979, 259] on span "Tap to Start" at bounding box center [989, 268] width 97 height 19
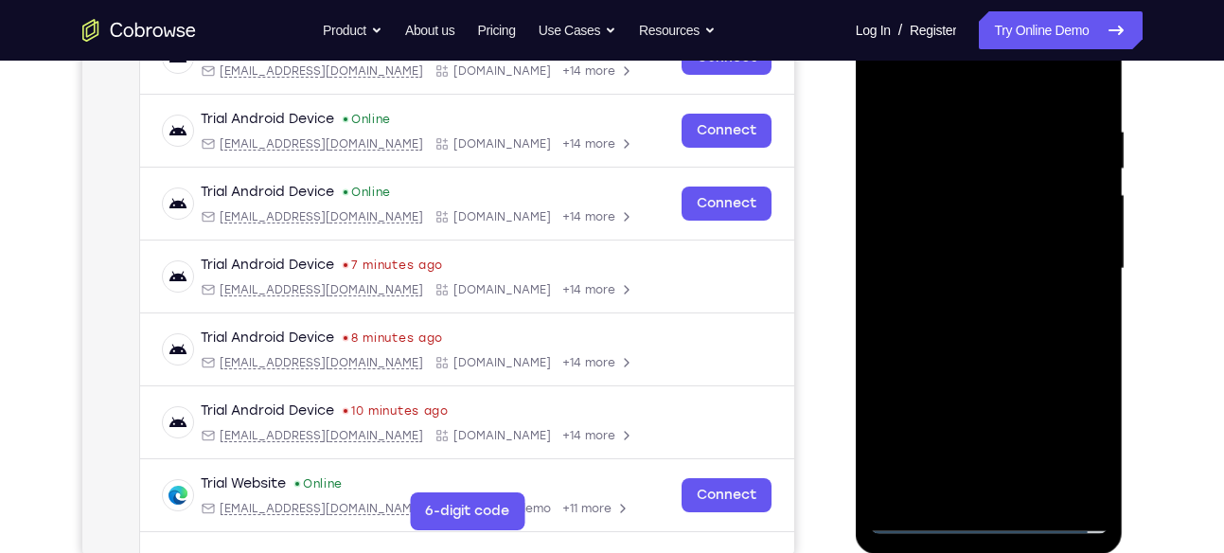
click at [989, 522] on div at bounding box center [989, 269] width 239 height 530
click at [1072, 430] on div at bounding box center [989, 269] width 239 height 530
click at [943, 93] on div at bounding box center [989, 269] width 239 height 530
click at [913, 210] on div at bounding box center [989, 269] width 239 height 530
